Goal: Information Seeking & Learning: Learn about a topic

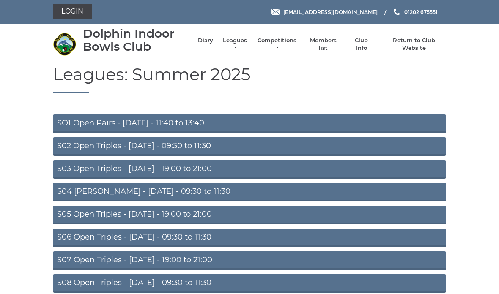
click at [238, 41] on link "Leagues" at bounding box center [235, 44] width 27 height 15
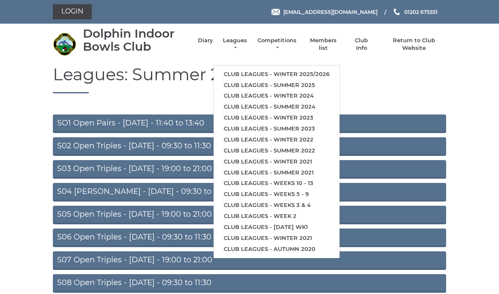
click at [310, 80] on link "Club leagues - Summer 2025" at bounding box center [276, 85] width 126 height 11
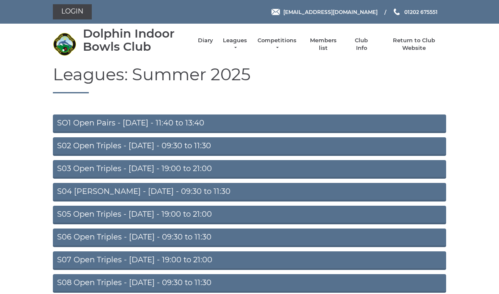
click at [237, 42] on link "Leagues" at bounding box center [235, 44] width 27 height 15
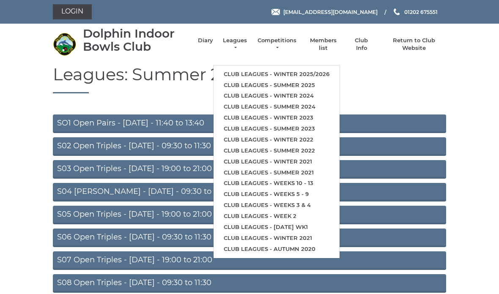
click at [309, 80] on link "Club leagues - Summer 2025" at bounding box center [276, 85] width 126 height 11
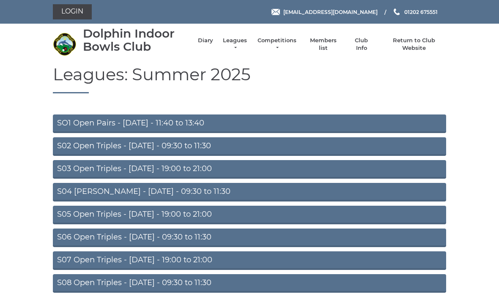
click at [239, 44] on link "Leagues" at bounding box center [235, 44] width 27 height 15
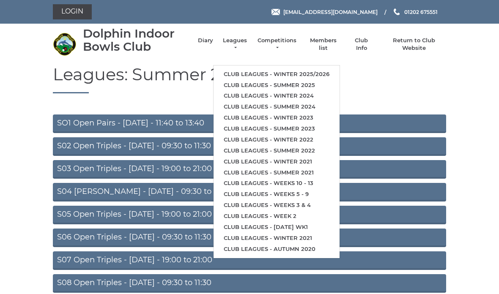
click at [324, 71] on link "Club leagues - Winter 2025/2026" at bounding box center [276, 74] width 126 height 11
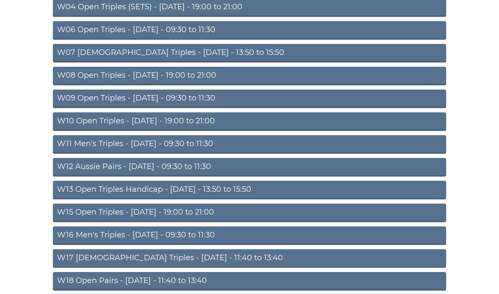
scroll to position [213, 0]
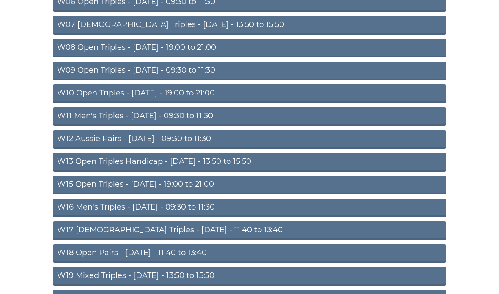
click at [216, 142] on link "W12 Aussie Pairs - [DATE] - 09:30 to 11:30" at bounding box center [249, 139] width 393 height 19
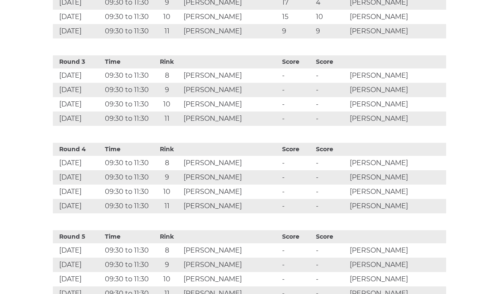
scroll to position [551, 0]
